Goal: Transaction & Acquisition: Purchase product/service

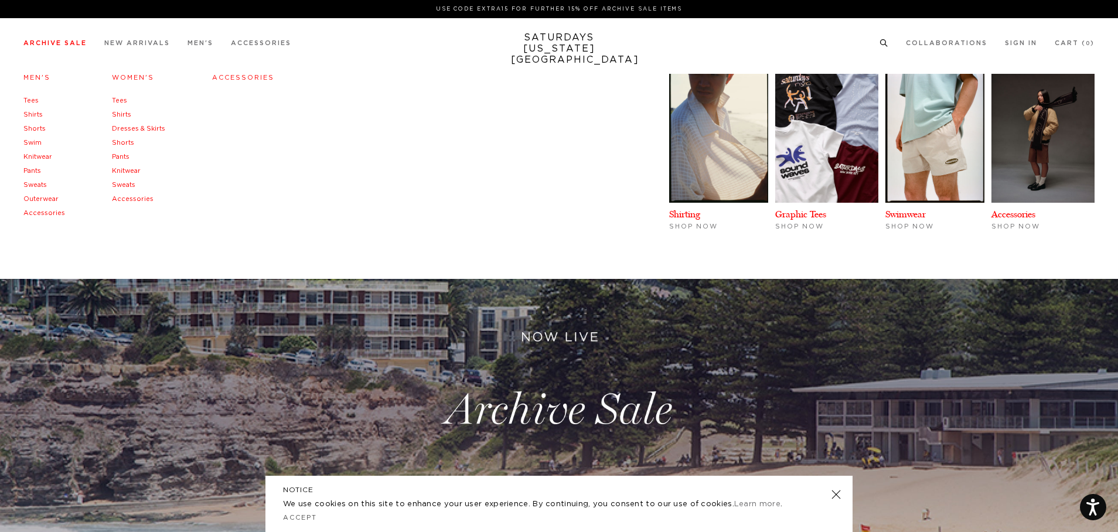
click at [79, 38] on li "Archive Sale Men's Tees Shirts Shorts Swim Knitwear Pants Sweats Outerwear" at bounding box center [54, 43] width 63 height 11
click at [37, 79] on link "Men's" at bounding box center [36, 77] width 27 height 6
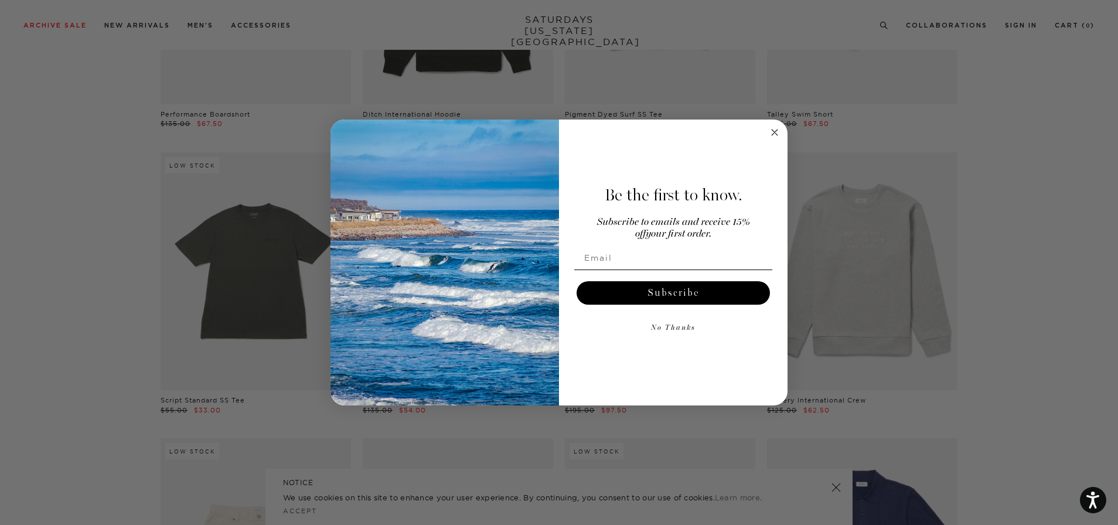
scroll to position [1895, 0]
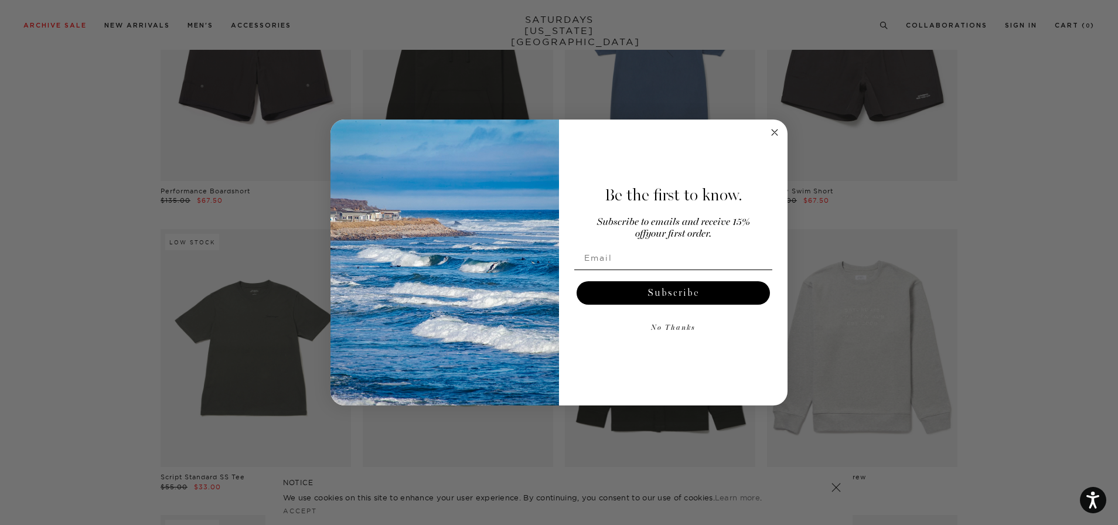
click at [771, 133] on circle "Close dialog" at bounding box center [775, 132] width 13 height 13
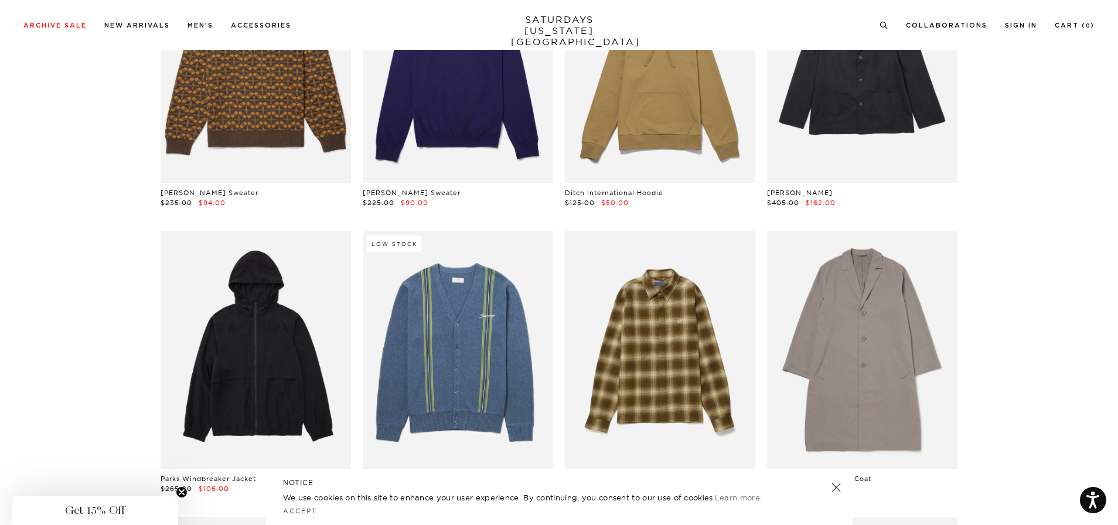
scroll to position [15596, 0]
